Goal: Task Accomplishment & Management: Use online tool/utility

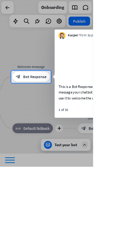
click at [139, 217] on div at bounding box center [69, 187] width 139 height 126
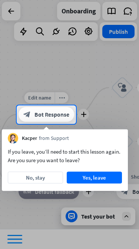
click at [64, 113] on span "Bot Response" at bounding box center [52, 114] width 35 height 7
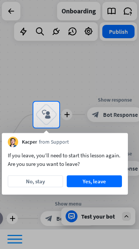
click at [44, 116] on icon "block_user_input" at bounding box center [46, 114] width 9 height 9
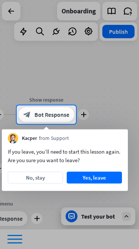
click at [95, 178] on button "Yes, leave" at bounding box center [94, 178] width 55 height 12
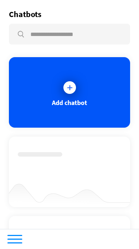
click at [79, 97] on div "Add chatbot" at bounding box center [69, 92] width 121 height 71
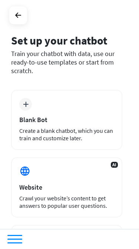
click at [29, 118] on div "Blank Bot" at bounding box center [66, 120] width 95 height 9
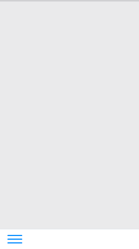
click at [26, 133] on div at bounding box center [69, 114] width 139 height 229
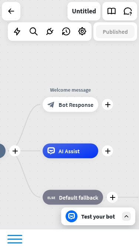
click at [83, 108] on div "block_bot_response Bot Response" at bounding box center [71, 104] width 56 height 15
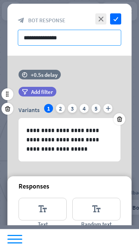
click at [34, 40] on input "**********" at bounding box center [70, 38] width 104 height 16
click at [77, 38] on input "**********" at bounding box center [70, 38] width 104 height 16
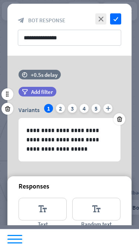
click at [121, 18] on icon "check" at bounding box center [115, 18] width 11 height 11
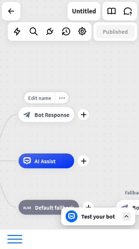
click at [80, 116] on div "plus" at bounding box center [83, 114] width 11 height 11
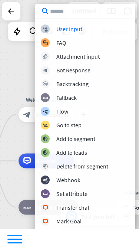
click at [16, 72] on div "plus home_2 Start point Edit name more_horiz plus Welcome message block_bot_res…" at bounding box center [69, 114] width 139 height 229
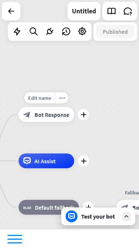
click at [84, 116] on icon "plus" at bounding box center [84, 114] width 6 height 5
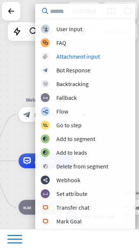
click at [106, 58] on div "block_attachment Attachment input" at bounding box center [85, 56] width 89 height 9
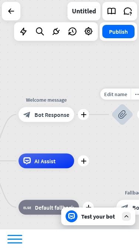
click at [124, 117] on icon "block_attachment" at bounding box center [122, 114] width 9 height 9
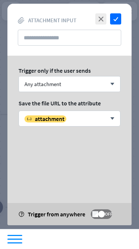
click at [103, 19] on icon "close" at bounding box center [100, 18] width 11 height 11
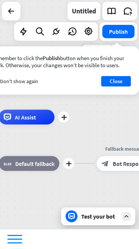
click at [39, 116] on div "AI Assist" at bounding box center [27, 117] width 56 height 15
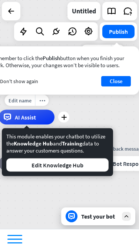
click at [130, 133] on div "plus home_2 Start point plus Welcome message block_bot_response Bot Response Ed…" at bounding box center [69, 114] width 139 height 229
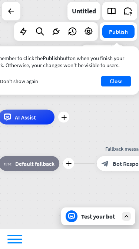
click at [126, 85] on button "Close" at bounding box center [116, 81] width 30 height 10
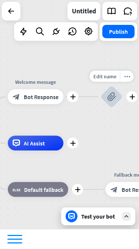
click at [74, 141] on icon "plus" at bounding box center [73, 143] width 6 height 5
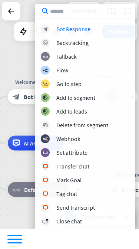
click at [17, 60] on div "plus home_2 Start point plus Welcome message block_bot_response Bot Response Ed…" at bounding box center [69, 114] width 139 height 229
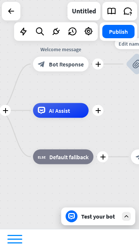
click at [25, 237] on div at bounding box center [69, 239] width 139 height 20
click at [15, 240] on div at bounding box center [14, 239] width 15 height 9
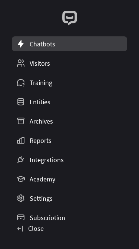
click at [40, 233] on div "Close" at bounding box center [30, 228] width 36 height 17
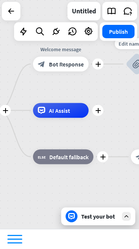
click at [13, 12] on icon at bounding box center [11, 11] width 9 height 9
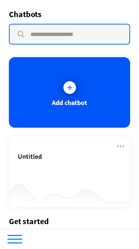
click at [33, 33] on input "text" at bounding box center [70, 34] width 120 height 19
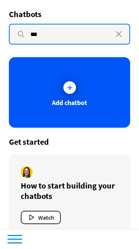
type input "***"
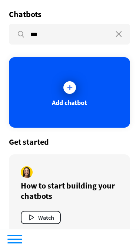
click at [37, 78] on div "Add chatbot" at bounding box center [69, 92] width 121 height 71
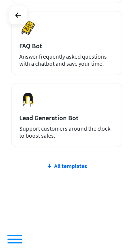
scroll to position [499, 0]
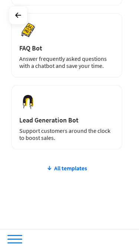
click at [86, 165] on div "All templates" at bounding box center [66, 168] width 111 height 7
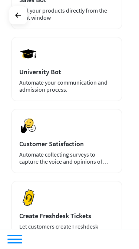
scroll to position [764, 0]
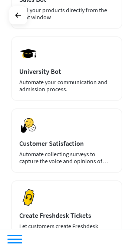
click at [113, 93] on div "Preview University Bot Automate your communication and admission process." at bounding box center [66, 68] width 111 height 65
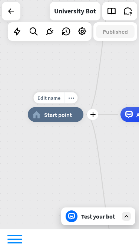
click at [44, 116] on span "Start point" at bounding box center [58, 114] width 28 height 7
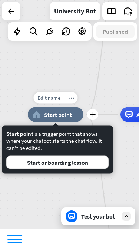
click at [94, 166] on button "Start onboarding lesson" at bounding box center [57, 162] width 103 height 13
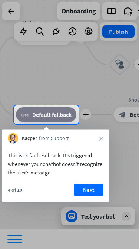
click at [97, 191] on button "Next" at bounding box center [89, 190] width 30 height 12
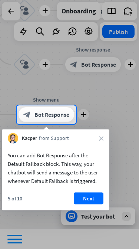
click at [90, 202] on button "Next" at bounding box center [89, 199] width 30 height 12
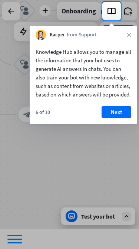
click at [123, 116] on button "Next" at bounding box center [117, 112] width 30 height 12
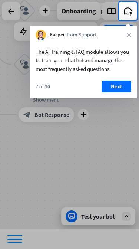
click at [126, 84] on button "Next" at bounding box center [117, 87] width 30 height 12
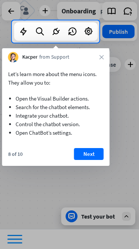
click at [90, 153] on button "Next" at bounding box center [89, 154] width 30 height 12
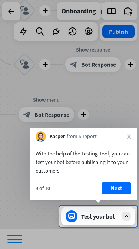
click at [118, 187] on button "Next" at bounding box center [117, 188] width 30 height 12
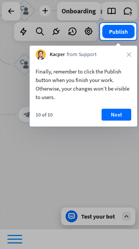
click at [125, 111] on button "Next" at bounding box center [117, 115] width 30 height 12
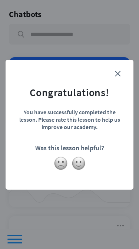
click at [116, 75] on icon "close" at bounding box center [118, 74] width 6 height 6
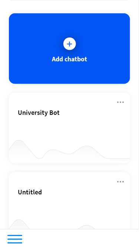
scroll to position [50, 0]
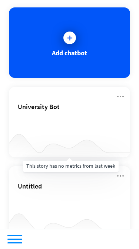
click at [91, 139] on div at bounding box center [69, 143] width 121 height 29
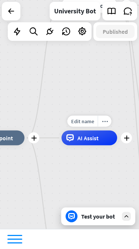
click at [129, 140] on icon "plus" at bounding box center [127, 138] width 6 height 5
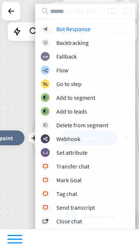
click at [15, 93] on div "plus home_2 Start point plus Welcome message block_bot_response Bot Response pl…" at bounding box center [69, 114] width 139 height 229
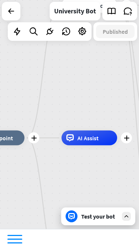
click at [88, 139] on span "AI Assist" at bounding box center [88, 137] width 21 height 7
click at [90, 166] on div "plus home_2 Start point plus Welcome message block_bot_response Bot Response pl…" at bounding box center [38, 252] width 139 height 229
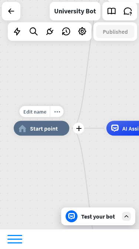
click at [24, 129] on icon "home_2" at bounding box center [23, 128] width 8 height 7
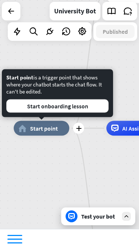
click at [102, 169] on div "Edit name more_horiz plus home_2 Start point plus Welcome message block_bot_res…" at bounding box center [83, 243] width 139 height 229
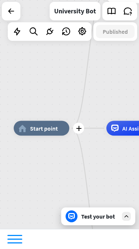
click at [77, 130] on icon "plus" at bounding box center [79, 128] width 6 height 5
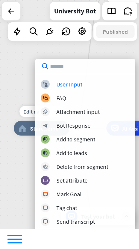
click at [19, 89] on div "Edit name more_horiz plus home_2 Start point plus Welcome message block_bot_res…" at bounding box center [69, 114] width 139 height 229
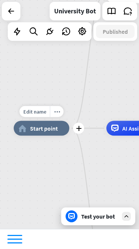
click at [26, 127] on div "home_2 Start point" at bounding box center [42, 128] width 56 height 15
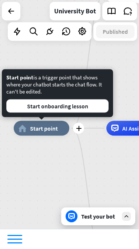
click at [17, 106] on button "Start onboarding lesson" at bounding box center [57, 106] width 103 height 13
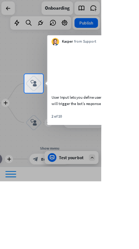
click at [12, 11] on div at bounding box center [69, 51] width 139 height 102
